Goal: Task Accomplishment & Management: Complete application form

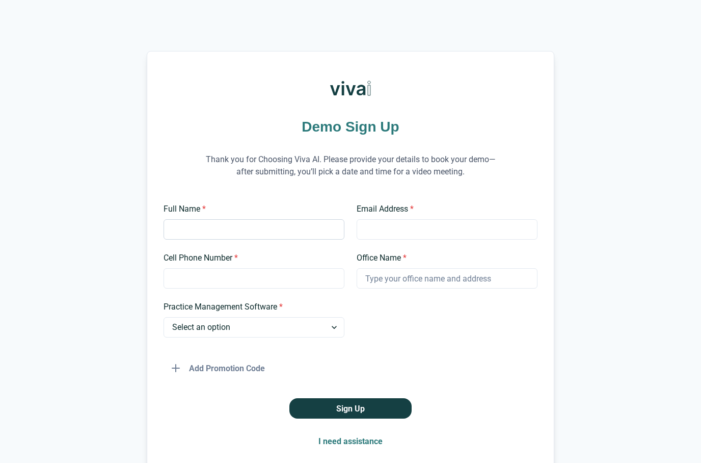
click at [203, 219] on input "Full Name *" at bounding box center [254, 229] width 181 height 20
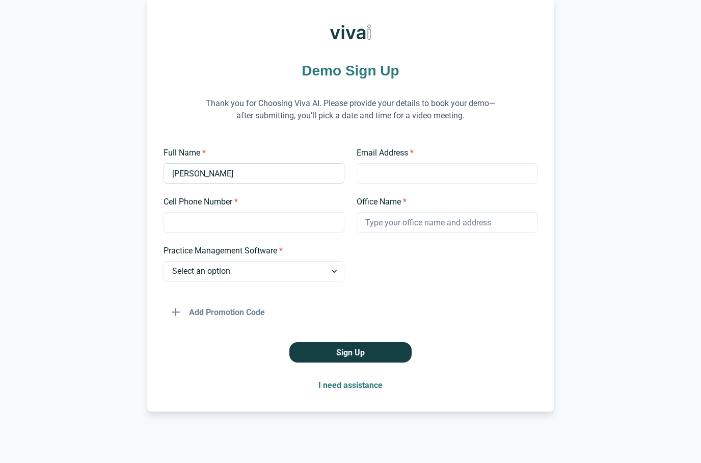
type input "[PERSON_NAME]"
type input "[EMAIL_ADDRESS][DOMAIN_NAME]"
type input "9493167196"
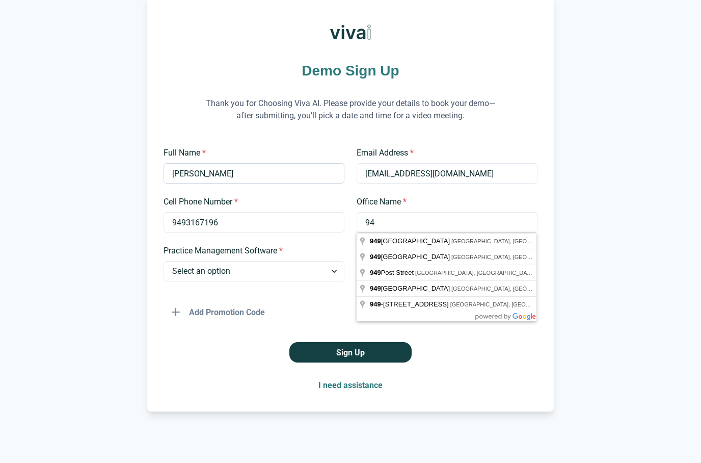
type input "9"
type input "[PHONE_NUMBER]"
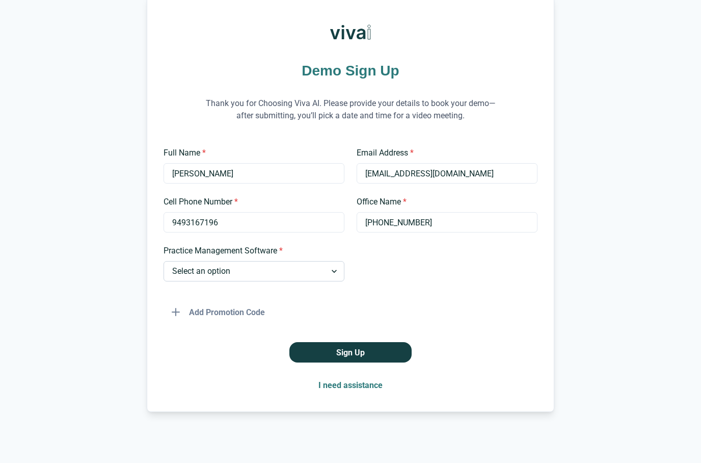
select select "Other"
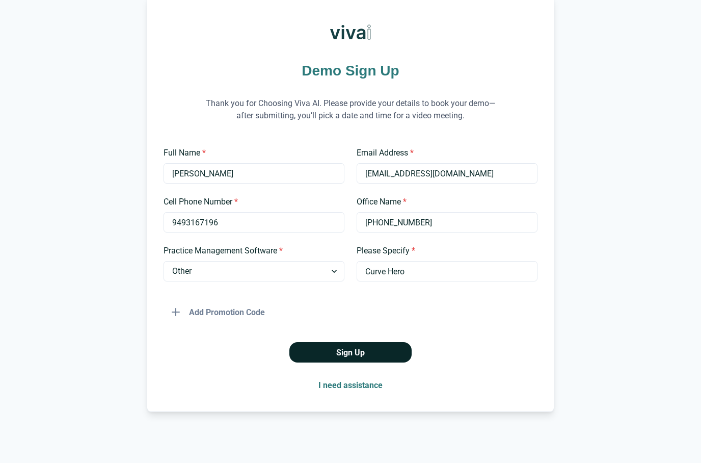
type input "Curve Hero"
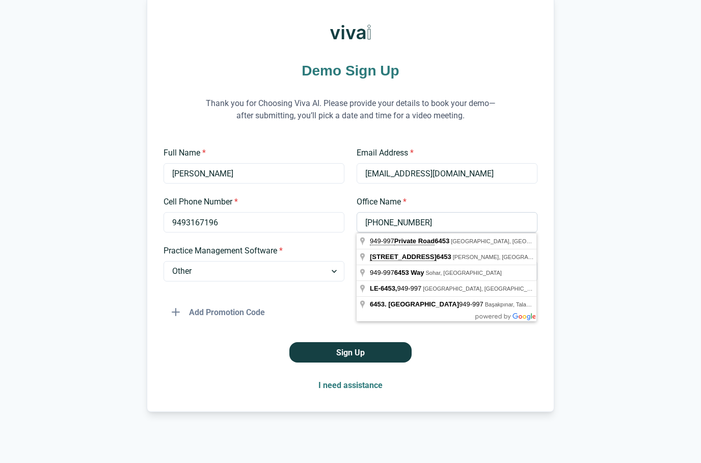
drag, startPoint x: 421, startPoint y: 222, endPoint x: 359, endPoint y: 220, distance: 62.2
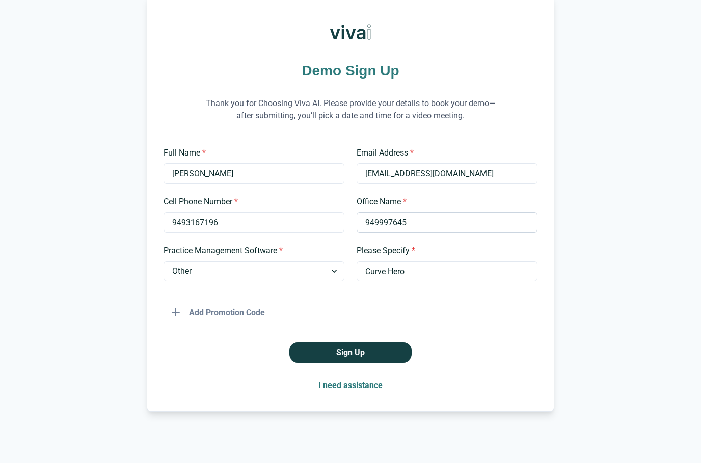
type input "9499976453"
drag, startPoint x: 423, startPoint y: 223, endPoint x: 356, endPoint y: 209, distance: 69.2
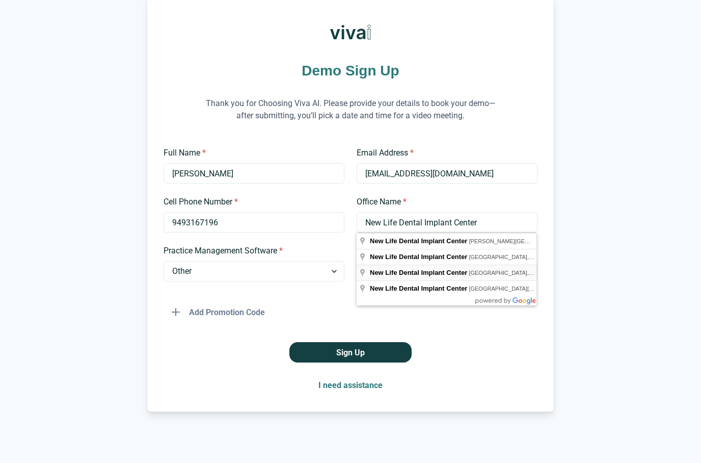
type input "New Life Dental Implant Center"
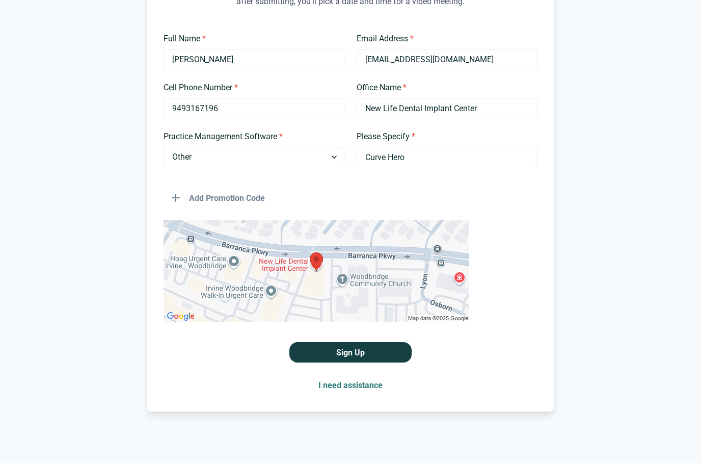
scroll to position [191, 0]
